Goal: Transaction & Acquisition: Purchase product/service

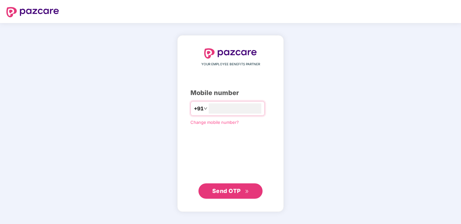
type input "**********"
click at [237, 191] on span "Send OTP" at bounding box center [226, 191] width 29 height 7
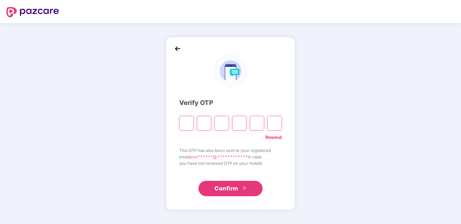
type input "*"
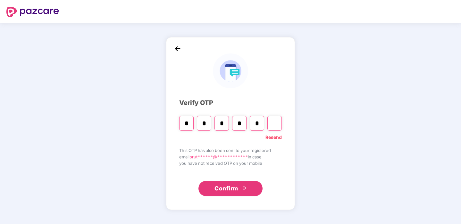
type input "*"
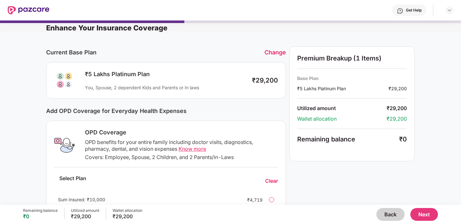
scroll to position [1, 0]
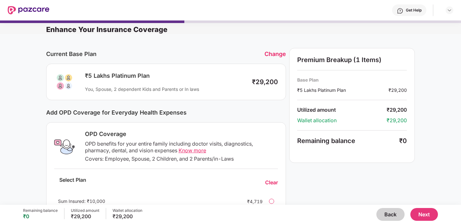
click at [225, 79] on div "₹5 Lakhs Platinum Plan You, Spouse, 2 dependent Kids and Parents or In laws" at bounding box center [163, 82] width 164 height 20
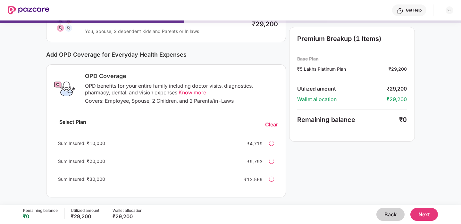
scroll to position [0, 0]
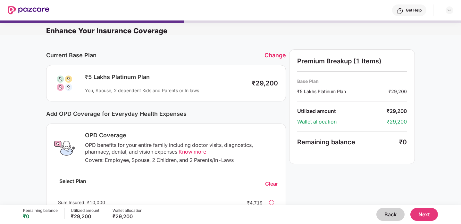
click at [277, 56] on div "Change" at bounding box center [274, 55] width 21 height 7
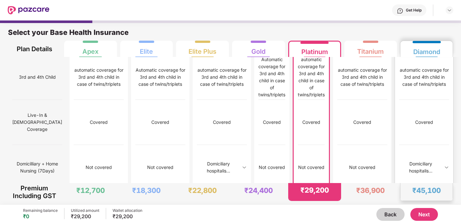
scroll to position [455, 0]
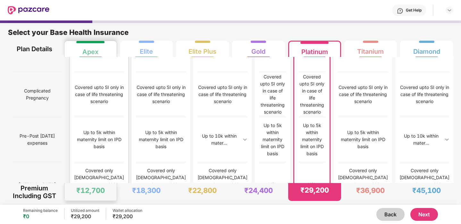
scroll to position [576, 0]
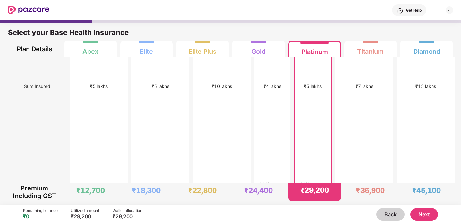
scroll to position [0, 0]
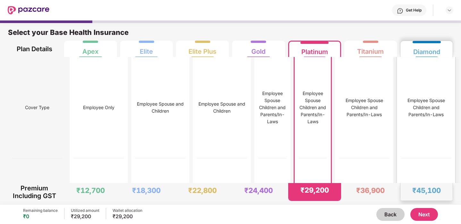
click at [429, 66] on div "Employee Spouse Children and Parents/In-Laws" at bounding box center [426, 108] width 50 height 102
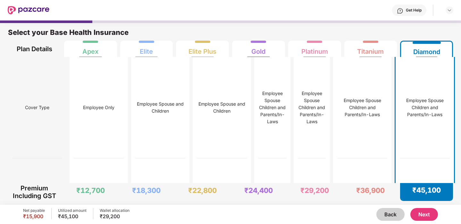
click at [422, 214] on button "Next" at bounding box center [424, 214] width 28 height 13
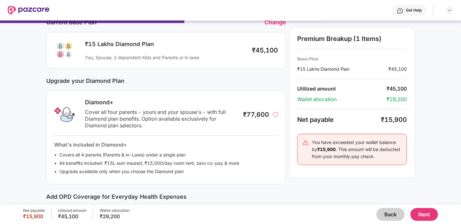
scroll to position [31, 0]
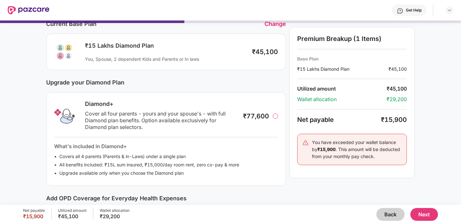
click at [222, 61] on div "You, Spouse, 2 dependent Kids and Parents or In laws" at bounding box center [165, 59] width 160 height 6
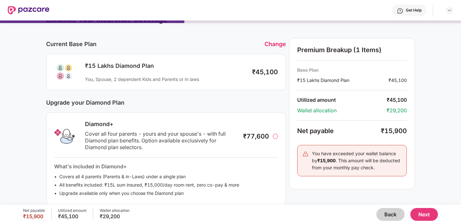
scroll to position [0, 0]
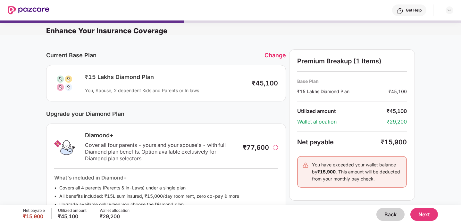
click at [216, 89] on div "You, Spouse, 2 dependent Kids and Parents or In laws" at bounding box center [165, 90] width 160 height 6
click at [396, 217] on button "Back" at bounding box center [390, 214] width 28 height 13
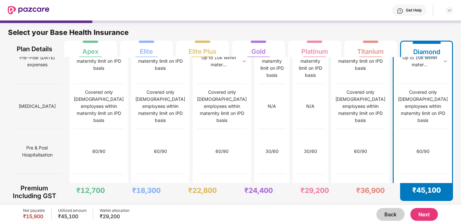
scroll to position [3, 0]
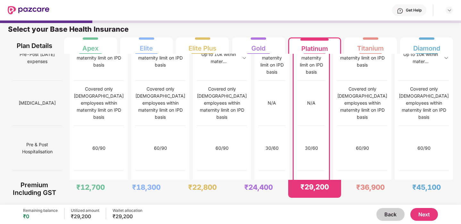
click at [424, 215] on button "Next" at bounding box center [424, 214] width 28 height 13
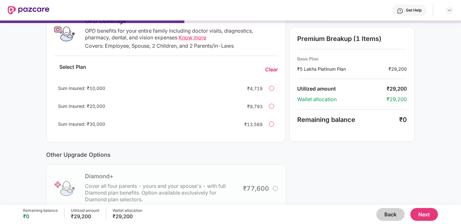
scroll to position [176, 0]
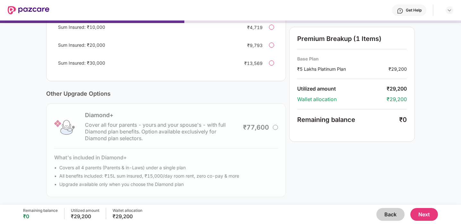
click at [427, 213] on button "Next" at bounding box center [424, 214] width 28 height 13
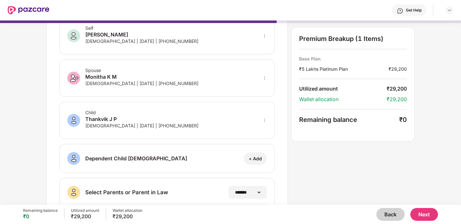
scroll to position [38, 0]
click at [264, 118] on icon "more" at bounding box center [264, 120] width 1 height 4
click at [259, 128] on div at bounding box center [255, 130] width 21 height 12
select select "****"
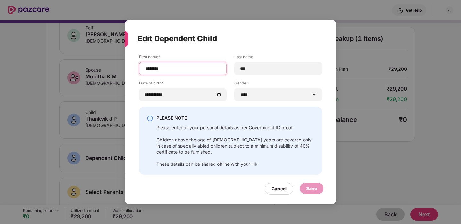
click at [158, 69] on input "********" at bounding box center [182, 68] width 77 height 7
type input "*******"
click at [313, 186] on div "Save" at bounding box center [311, 188] width 11 height 7
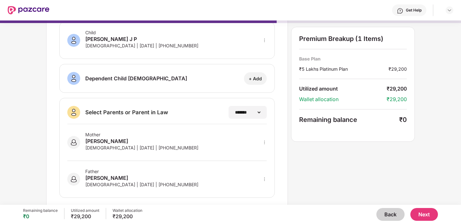
scroll to position [125, 0]
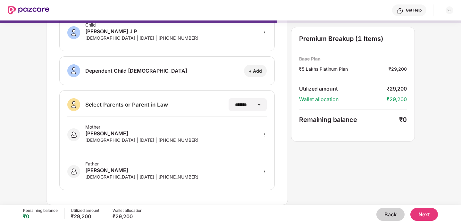
click at [431, 211] on button "Next" at bounding box center [424, 214] width 28 height 13
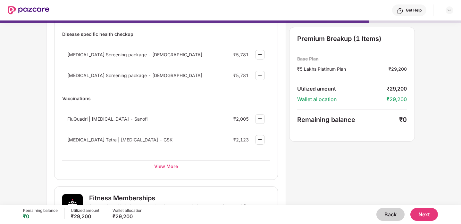
scroll to position [78, 0]
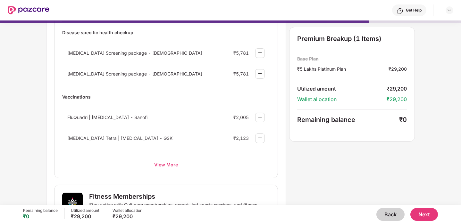
click at [388, 212] on button "Back" at bounding box center [390, 214] width 28 height 13
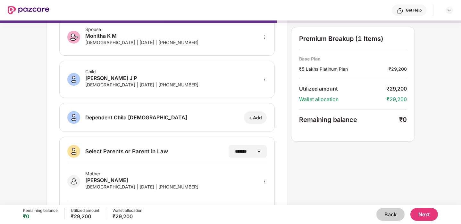
click at [383, 211] on button "Back" at bounding box center [390, 214] width 28 height 13
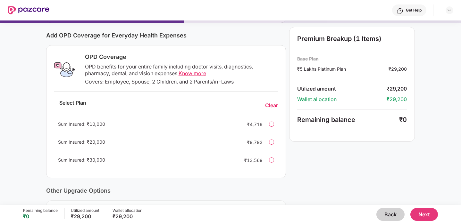
click at [384, 213] on button "Back" at bounding box center [390, 214] width 28 height 13
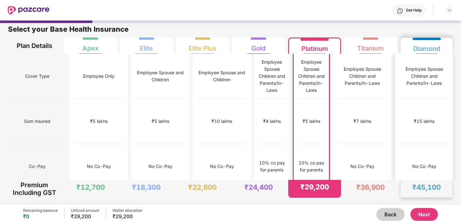
click at [424, 180] on div "₹45,100" at bounding box center [426, 189] width 52 height 18
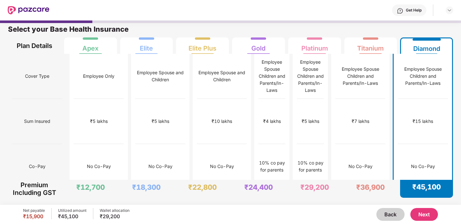
click at [429, 215] on button "Next" at bounding box center [424, 214] width 28 height 13
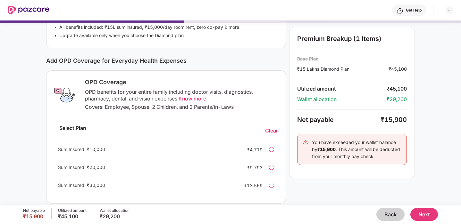
scroll to position [176, 0]
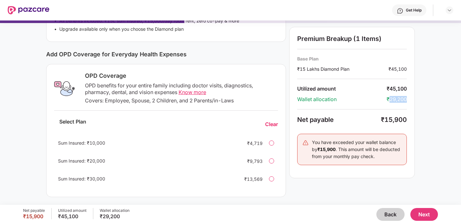
drag, startPoint x: 389, startPoint y: 99, endPoint x: 408, endPoint y: 99, distance: 18.9
click at [408, 99] on div "Premium Breakup (1 Items) Base Plan ₹15 Lakhs Diamond Plan ₹45,100 Utilized amo…" at bounding box center [352, 103] width 126 height 152
click at [391, 215] on button "Back" at bounding box center [390, 214] width 28 height 13
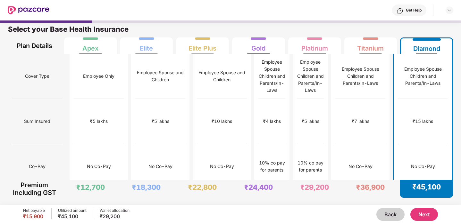
scroll to position [3, 0]
click at [324, 160] on div "10% co pay for parents" at bounding box center [310, 167] width 27 height 14
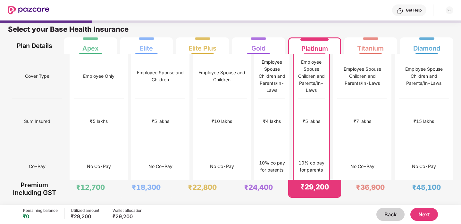
click at [423, 217] on button "Next" at bounding box center [424, 214] width 28 height 13
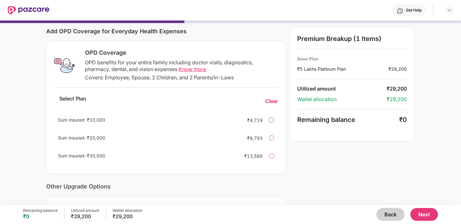
scroll to position [85, 0]
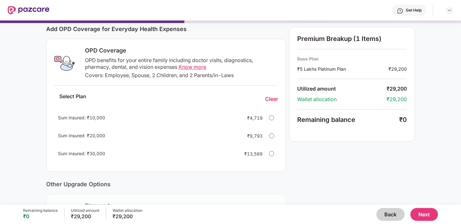
click at [197, 67] on span "Know more" at bounding box center [192, 67] width 28 height 6
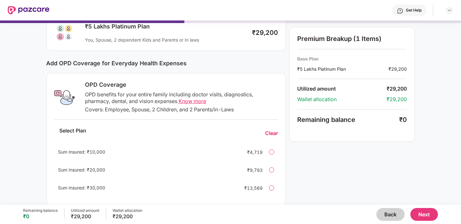
scroll to position [176, 0]
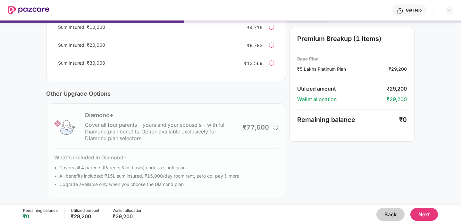
click at [422, 211] on button "Next" at bounding box center [424, 214] width 28 height 13
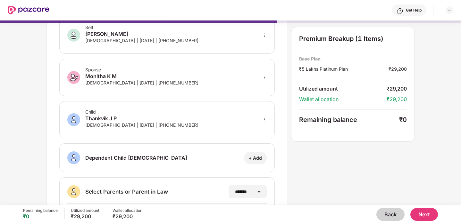
scroll to position [36, 0]
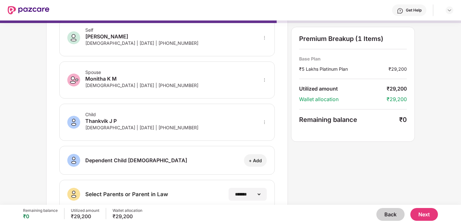
click at [263, 122] on icon "more" at bounding box center [264, 122] width 4 height 4
click at [257, 132] on img at bounding box center [255, 131] width 5 height 5
select select "****"
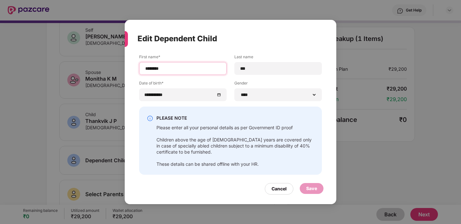
click at [157, 70] on input "********" at bounding box center [182, 68] width 77 height 7
type input "*******"
click at [309, 187] on div "Save" at bounding box center [311, 188] width 11 height 7
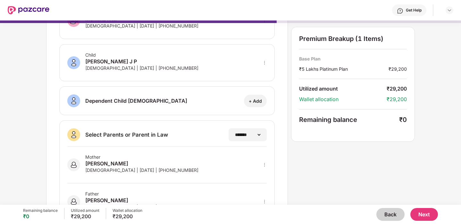
scroll to position [125, 0]
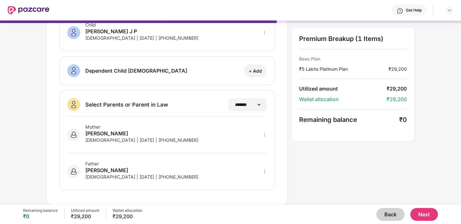
click at [426, 216] on button "Next" at bounding box center [424, 214] width 28 height 13
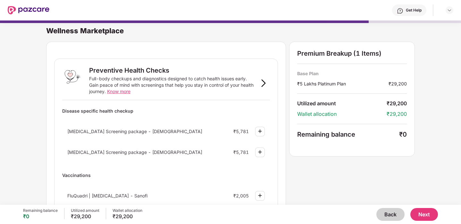
click at [388, 215] on button "Back" at bounding box center [390, 214] width 28 height 13
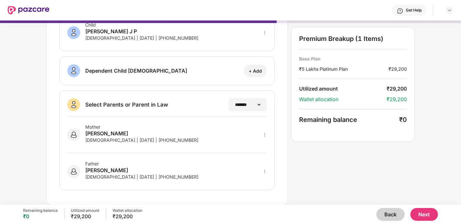
click at [421, 213] on button "Next" at bounding box center [424, 214] width 28 height 13
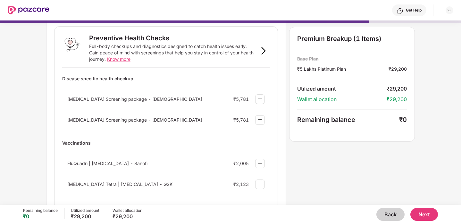
scroll to position [37, 0]
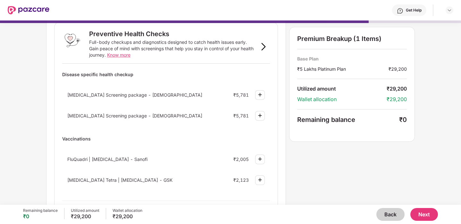
click at [153, 91] on div "[MEDICAL_DATA] Screening package - [DEMOGRAPHIC_DATA] ₹5,781" at bounding box center [166, 94] width 208 height 17
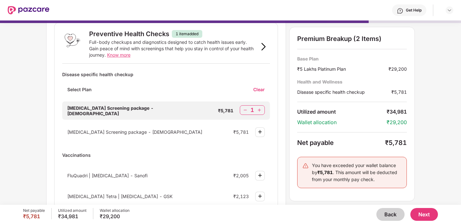
click at [243, 109] on img at bounding box center [245, 110] width 6 height 6
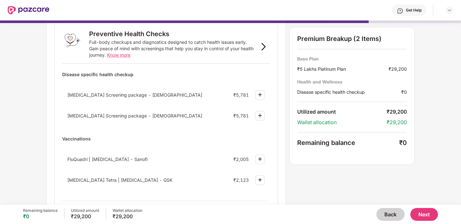
click at [224, 95] on div "[MEDICAL_DATA] Screening package - [DEMOGRAPHIC_DATA] ₹5,781" at bounding box center [166, 94] width 208 height 17
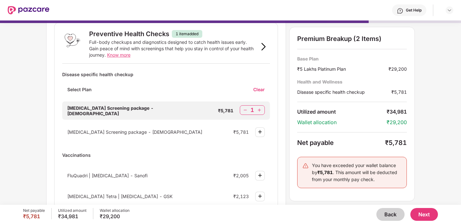
click at [210, 111] on div "[MEDICAL_DATA] Screening package - [DEMOGRAPHIC_DATA] ₹5,781 1" at bounding box center [166, 111] width 208 height 18
click at [246, 108] on img at bounding box center [245, 110] width 6 height 6
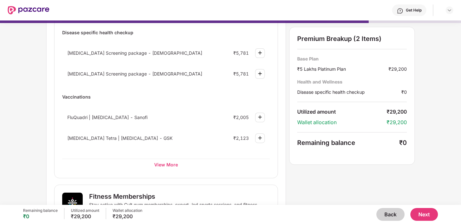
scroll to position [79, 0]
click at [185, 164] on div "View More" at bounding box center [166, 165] width 208 height 12
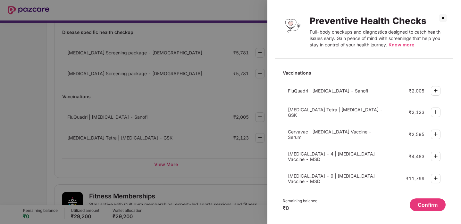
scroll to position [208, 0]
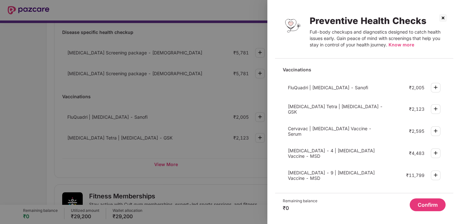
click at [445, 16] on img at bounding box center [443, 18] width 10 height 10
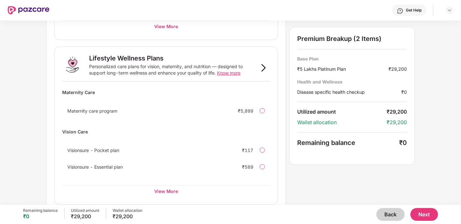
scroll to position [407, 0]
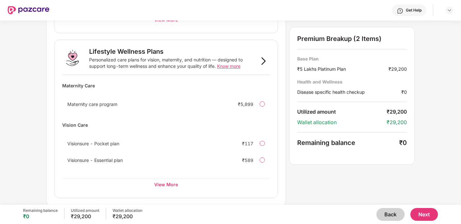
click at [202, 141] on div "Visionsure - Pocket plan" at bounding box center [141, 143] width 149 height 5
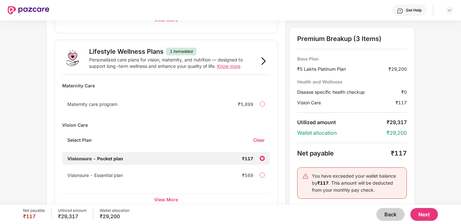
scroll to position [422, 0]
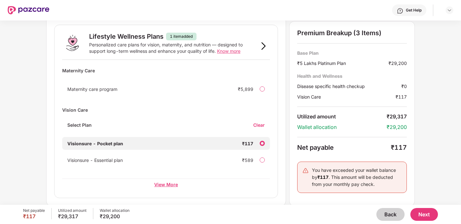
click at [180, 188] on div "View More" at bounding box center [166, 185] width 208 height 12
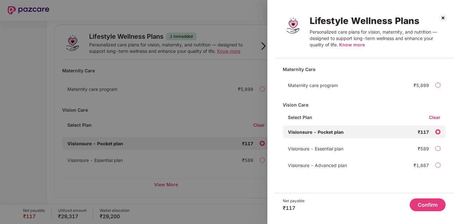
click at [231, 50] on div at bounding box center [230, 112] width 461 height 224
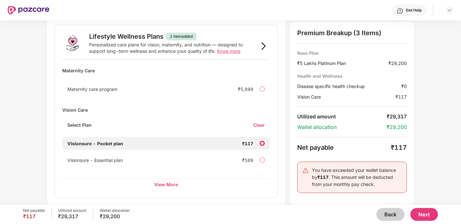
click at [231, 51] on span "Know more" at bounding box center [228, 50] width 23 height 5
click at [259, 123] on div "Clear" at bounding box center [261, 125] width 17 height 6
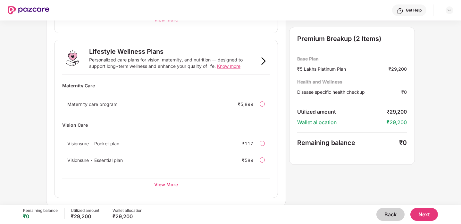
click at [208, 159] on div "Visionsure - Essential plan" at bounding box center [141, 160] width 149 height 5
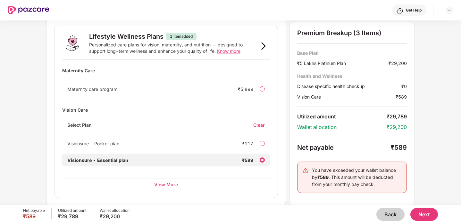
click at [253, 160] on div "₹589" at bounding box center [247, 160] width 11 height 5
click at [251, 124] on div "Select Plan Clear" at bounding box center [166, 127] width 208 height 11
click at [259, 124] on div "Clear" at bounding box center [261, 125] width 17 height 6
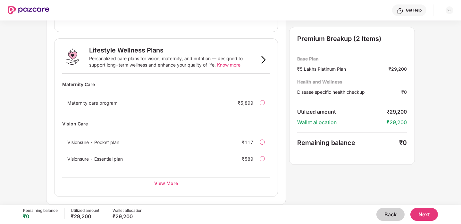
scroll to position [407, 0]
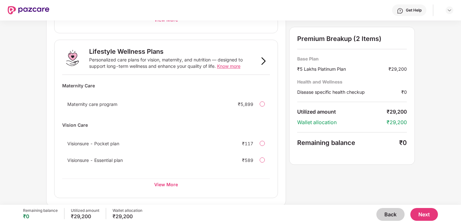
click at [428, 212] on button "Next" at bounding box center [424, 214] width 28 height 13
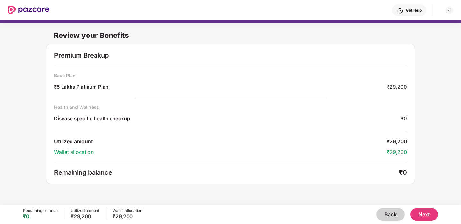
click at [423, 212] on button "Next" at bounding box center [424, 214] width 28 height 13
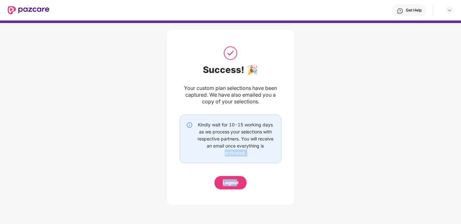
drag, startPoint x: 235, startPoint y: 181, endPoint x: 267, endPoint y: 145, distance: 47.9
click at [267, 145] on div "Success! 🎉 Your custom plan selections have been captured. We have also emailed…" at bounding box center [230, 117] width 102 height 144
click at [43, 10] on img at bounding box center [29, 10] width 42 height 8
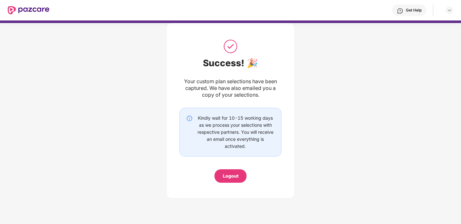
click at [236, 136] on div "Kindly wait for 10-15 working days as we process your selections with respectiv…" at bounding box center [235, 132] width 79 height 35
click at [235, 172] on div "Logout" at bounding box center [230, 175] width 32 height 13
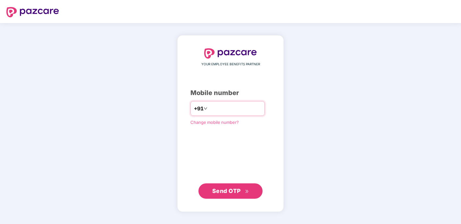
type input "**********"
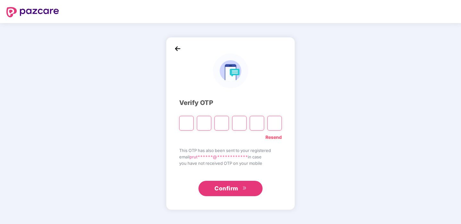
type input "*"
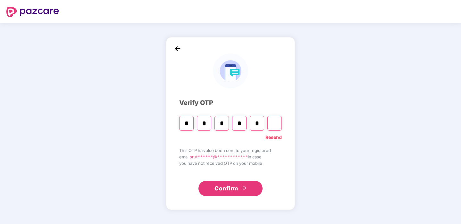
type input "*"
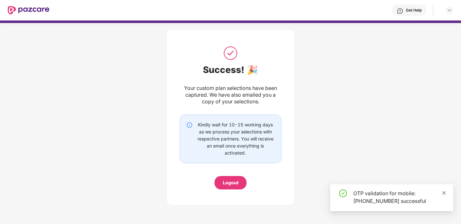
click at [446, 193] on icon "close" at bounding box center [443, 193] width 4 height 4
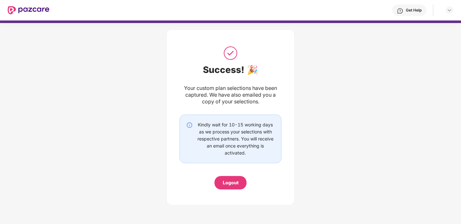
click at [445, 13] on div at bounding box center [449, 10] width 8 height 8
click at [450, 11] on img at bounding box center [449, 10] width 5 height 5
click at [19, 9] on img at bounding box center [29, 10] width 42 height 8
click at [10, 10] on img at bounding box center [29, 10] width 42 height 8
